Goal: Information Seeking & Learning: Learn about a topic

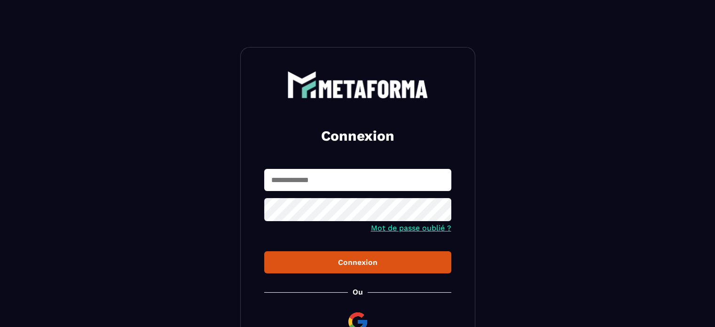
click at [274, 178] on input "text" at bounding box center [357, 180] width 187 height 22
type input "**********"
click at [327, 263] on div "Connexion" at bounding box center [358, 262] width 172 height 9
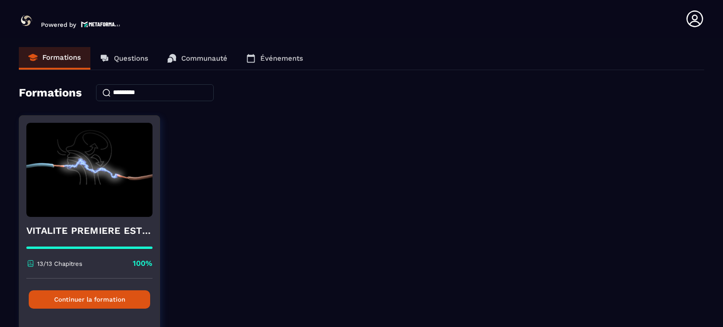
click at [83, 298] on button "Continuer la formation" at bounding box center [89, 299] width 121 height 18
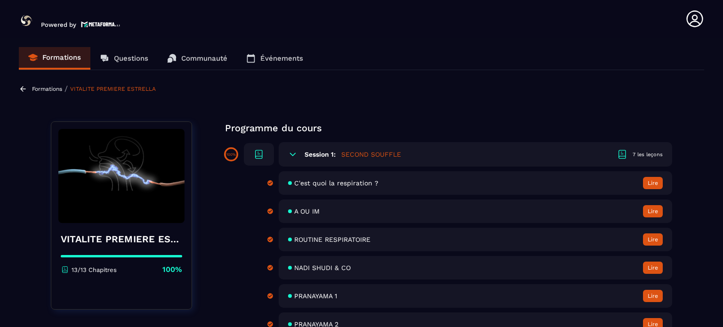
click at [305, 238] on span "ROUTINE RESPIRATOIRE" at bounding box center [332, 240] width 76 height 8
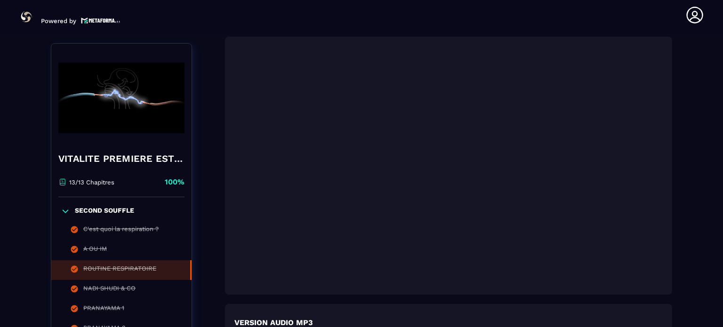
scroll to position [1321, 0]
